Goal: Use online tool/utility: Utilize a website feature to perform a specific function

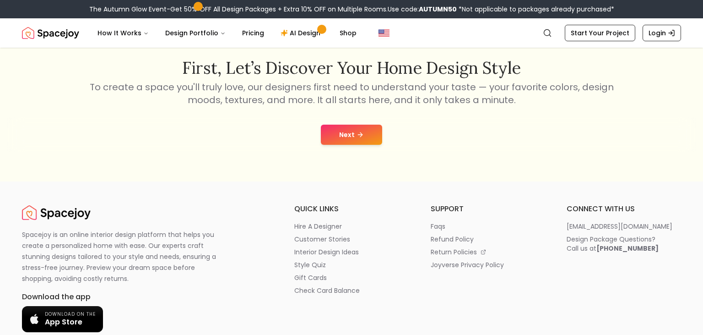
scroll to position [103, 0]
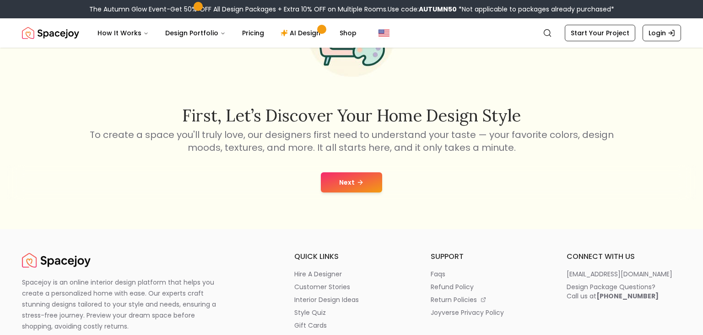
click at [343, 182] on button "Next" at bounding box center [351, 182] width 61 height 20
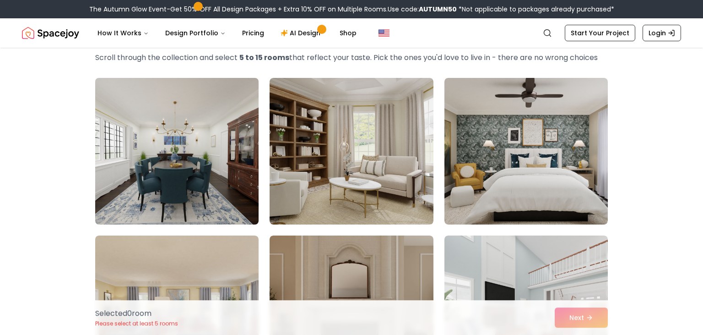
scroll to position [51, 0]
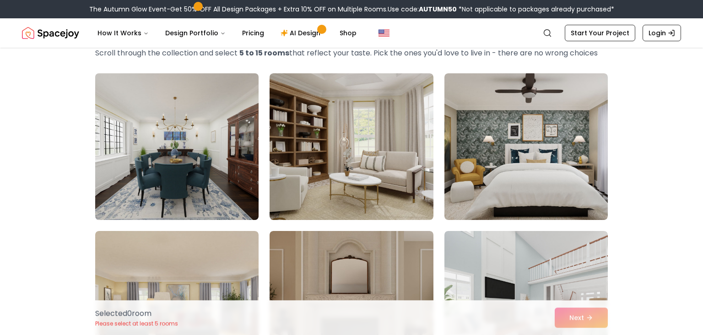
click at [207, 142] on img at bounding box center [177, 147] width 172 height 154
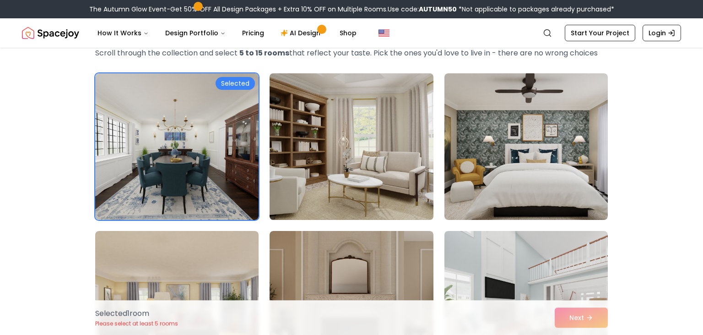
click at [336, 155] on img at bounding box center [352, 147] width 172 height 154
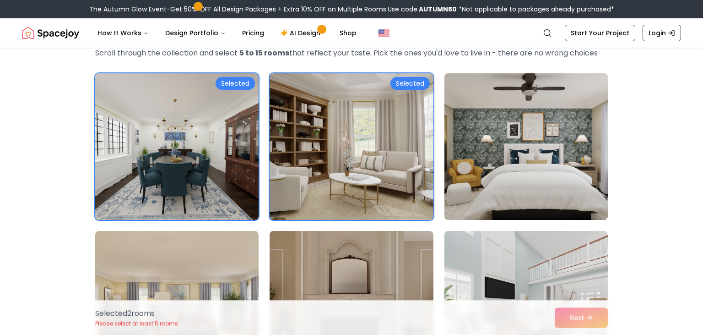
click at [499, 165] on img at bounding box center [526, 147] width 172 height 154
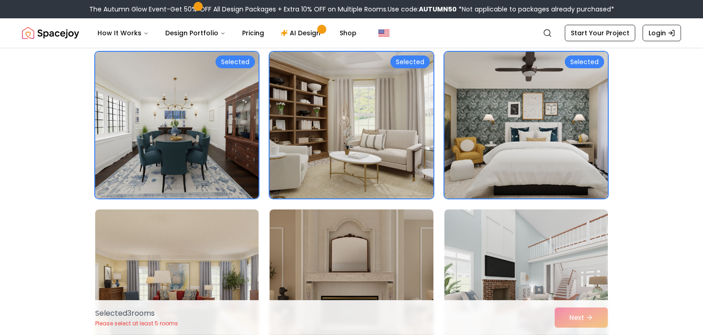
scroll to position [86, 0]
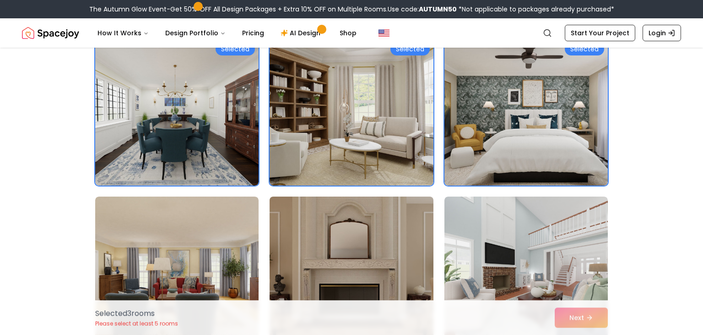
click at [393, 206] on img at bounding box center [352, 270] width 172 height 154
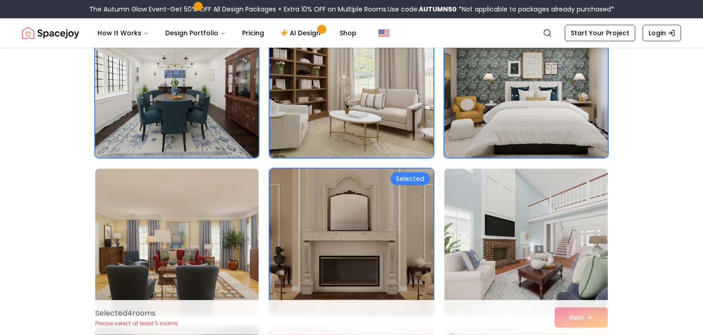
scroll to position [130, 0]
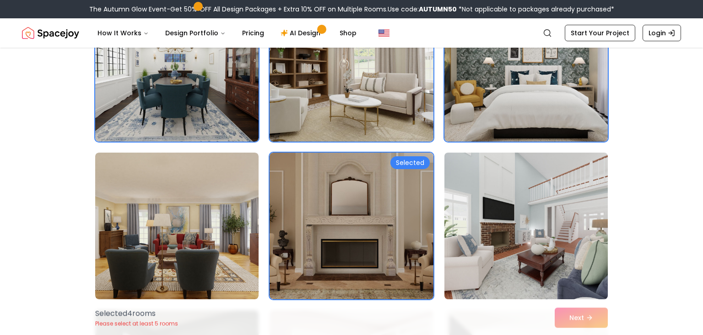
click at [538, 235] on img at bounding box center [526, 226] width 172 height 154
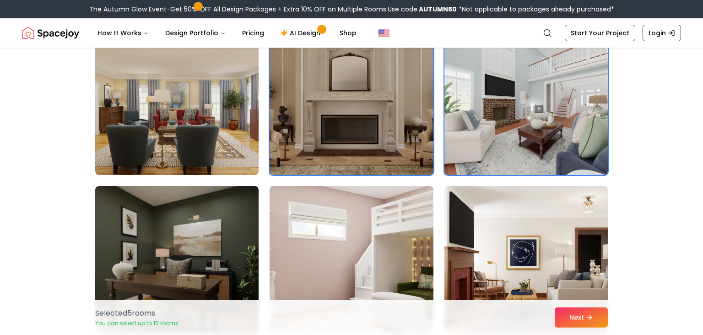
scroll to position [256, 0]
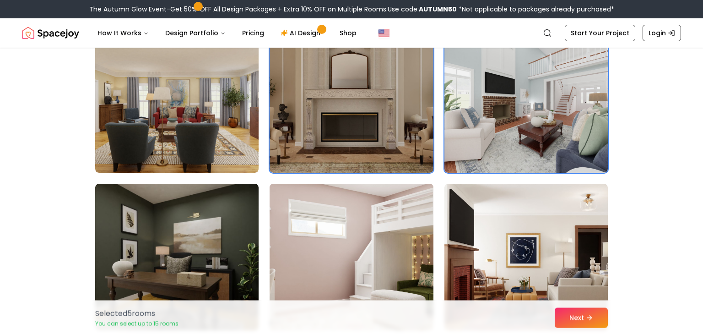
click at [361, 244] on img at bounding box center [352, 257] width 172 height 154
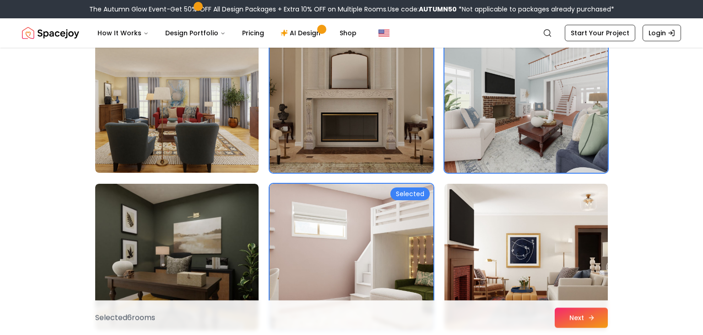
click at [570, 316] on button "Next" at bounding box center [581, 317] width 53 height 20
